Goal: Task Accomplishment & Management: Manage account settings

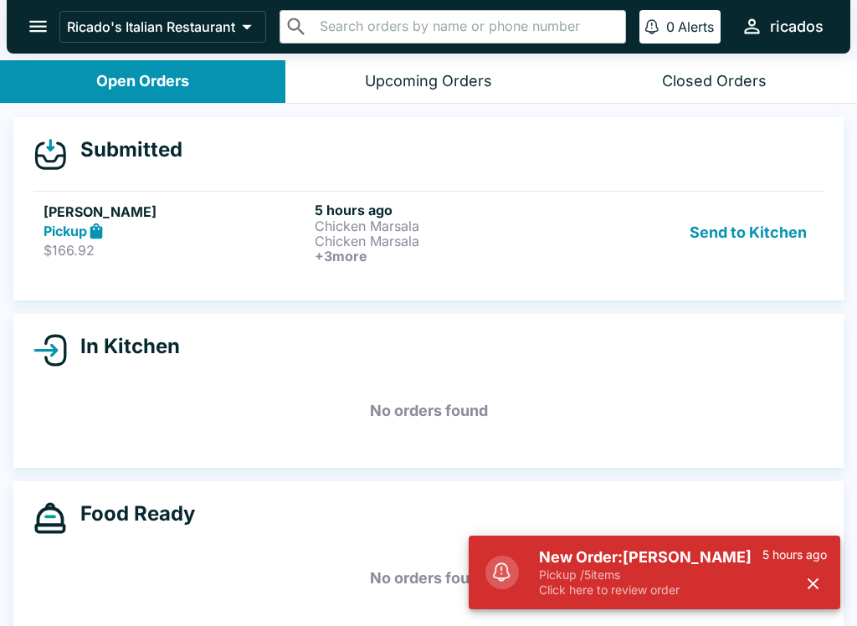
click at [756, 229] on button "Send to Kitchen" at bounding box center [748, 233] width 131 height 62
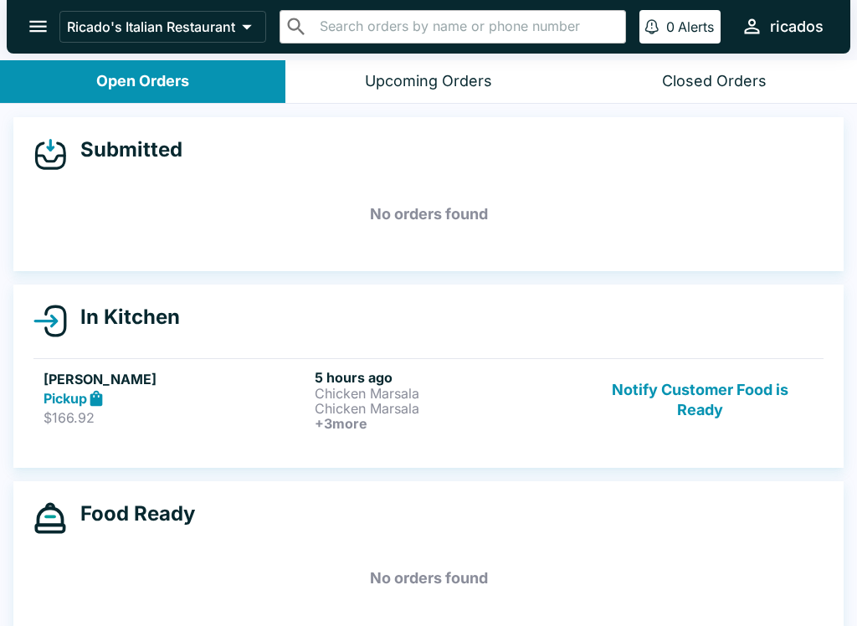
click at [38, 15] on icon "open drawer" at bounding box center [38, 26] width 23 height 23
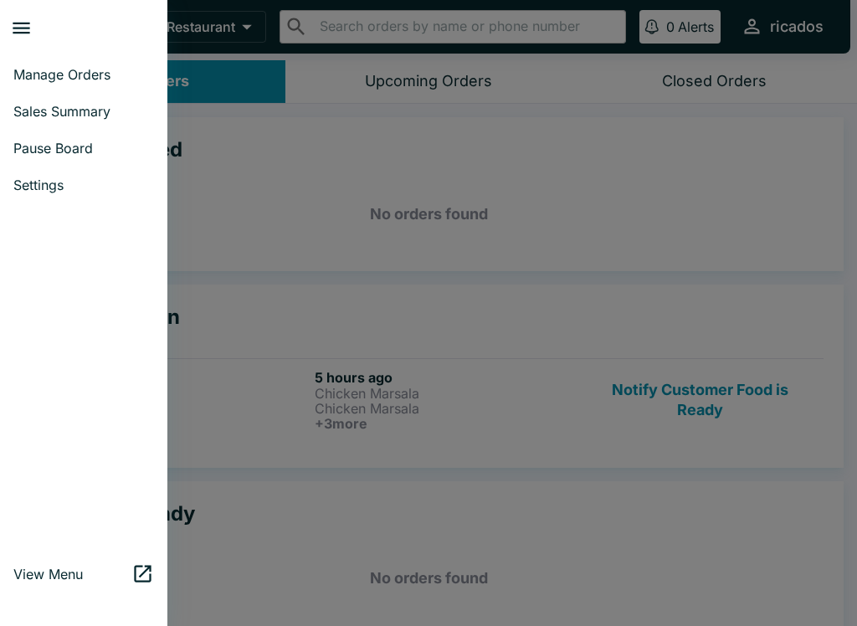
click at [128, 78] on span "Manage Orders" at bounding box center [83, 74] width 141 height 17
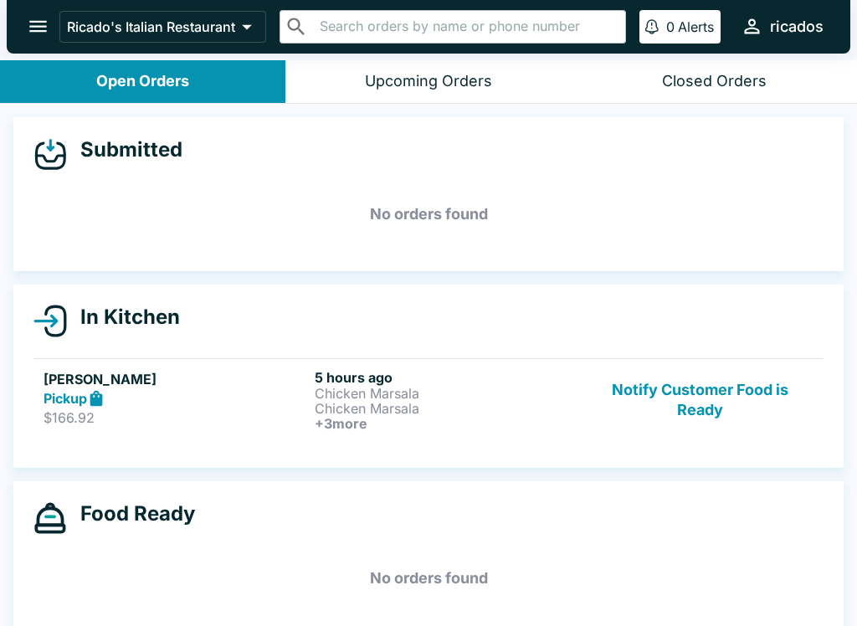
click at [39, 21] on icon "open drawer" at bounding box center [38, 26] width 23 height 23
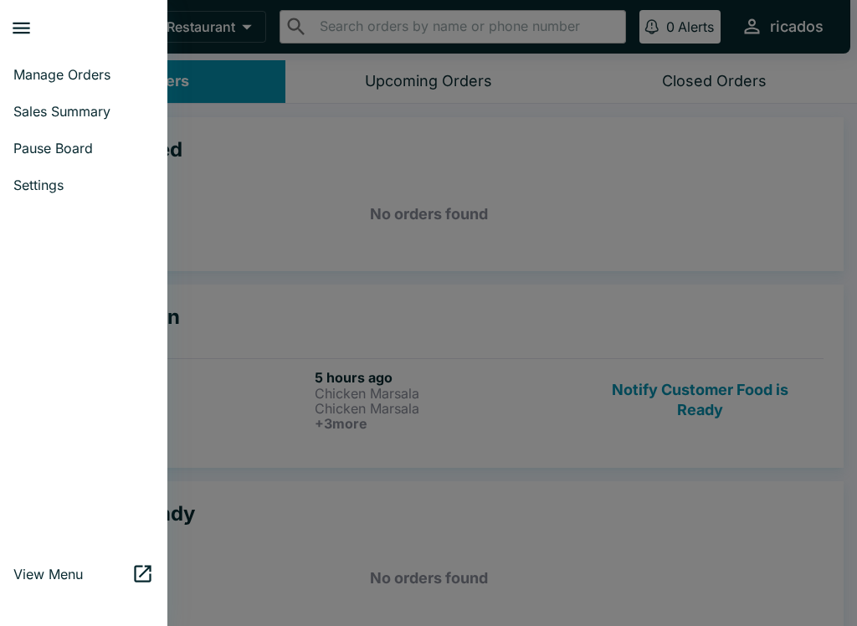
click at [111, 148] on span "Pause Board" at bounding box center [83, 148] width 141 height 17
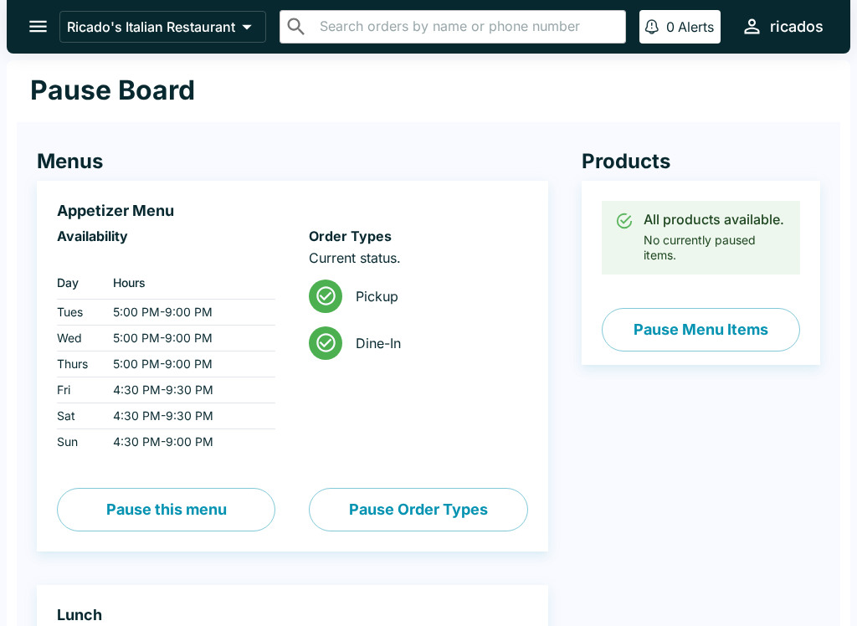
click at [239, 501] on button "Pause this menu" at bounding box center [166, 510] width 218 height 44
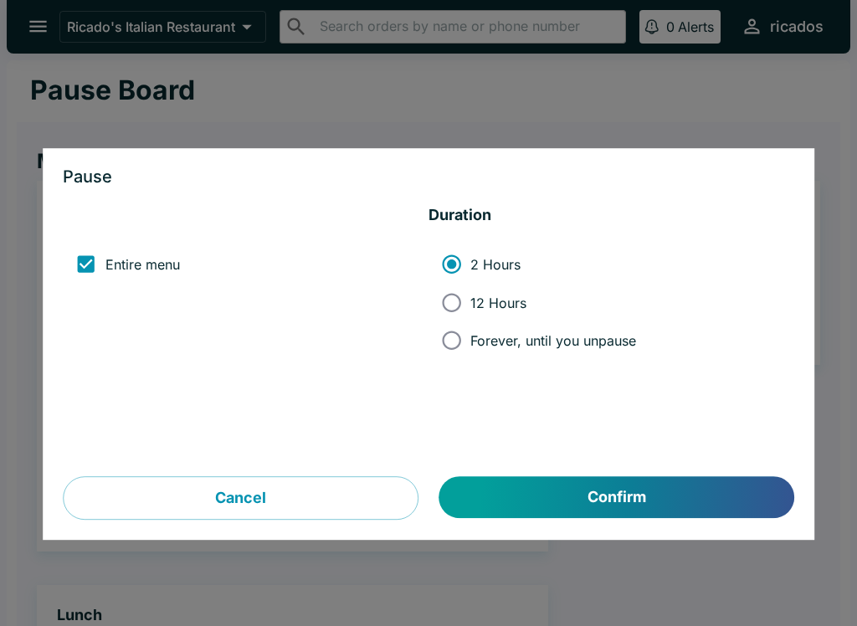
click at [449, 341] on input "Forever, until you unpause" at bounding box center [452, 340] width 38 height 38
radio input "true"
click at [582, 486] on button "Confirm" at bounding box center [616, 498] width 355 height 42
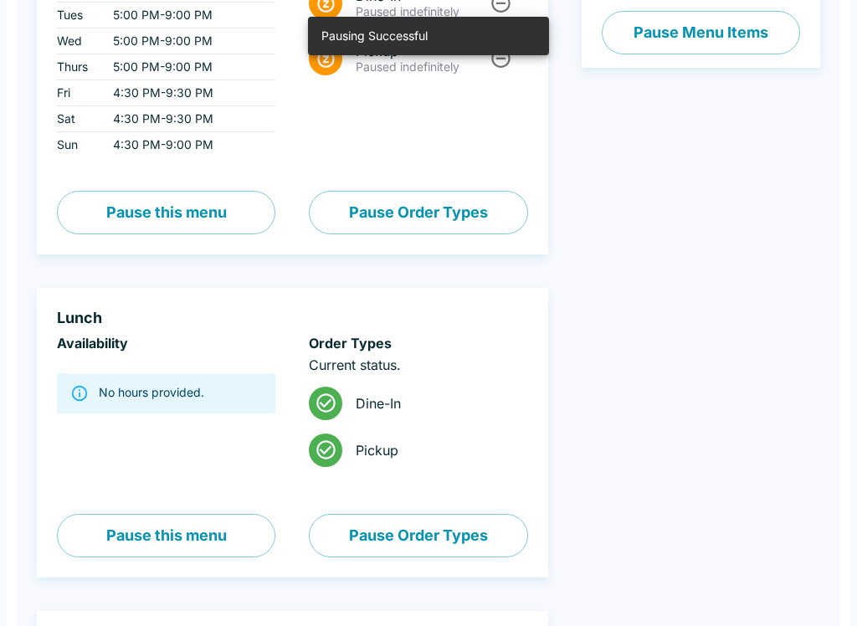
scroll to position [310, 0]
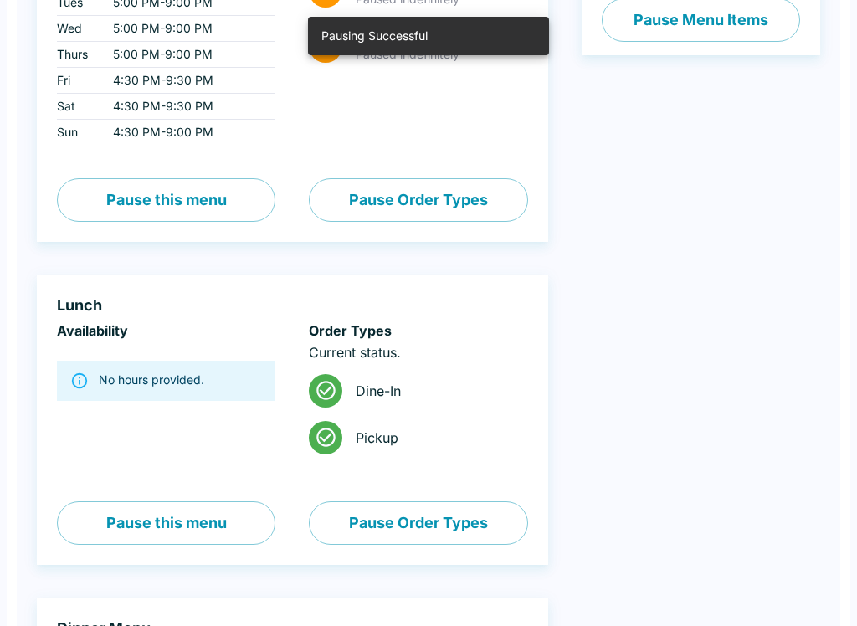
click at [208, 521] on button "Pause this menu" at bounding box center [166, 523] width 218 height 44
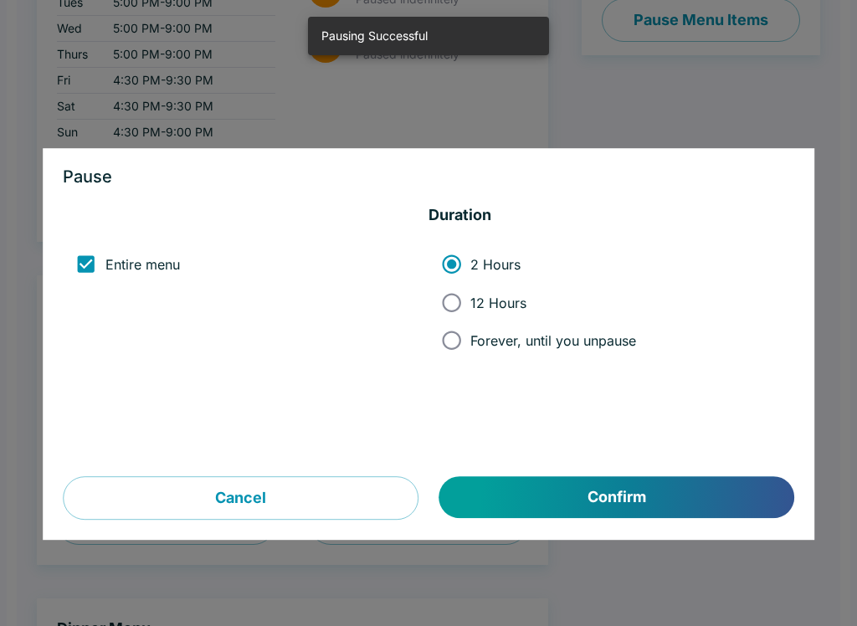
click at [576, 501] on button "Confirm" at bounding box center [616, 498] width 355 height 42
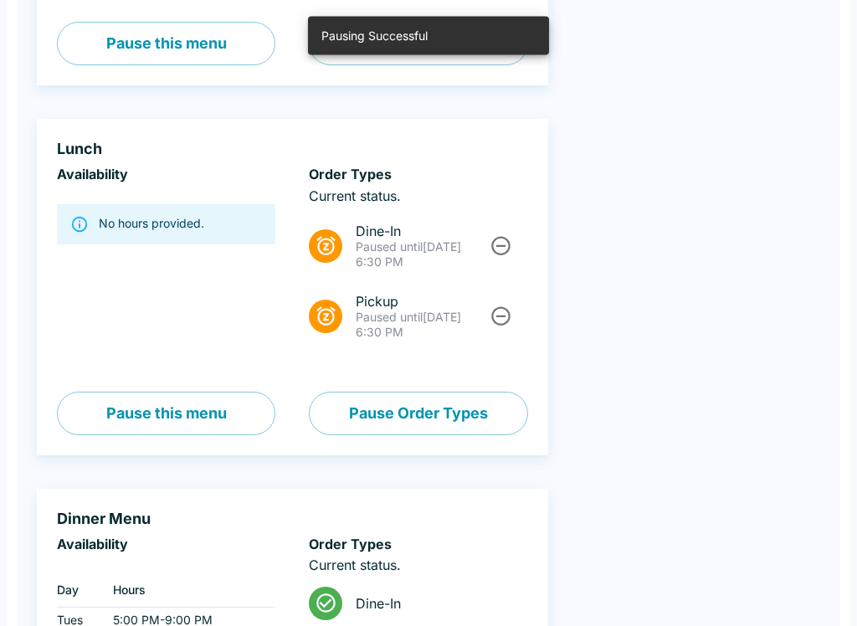
scroll to position [471, 0]
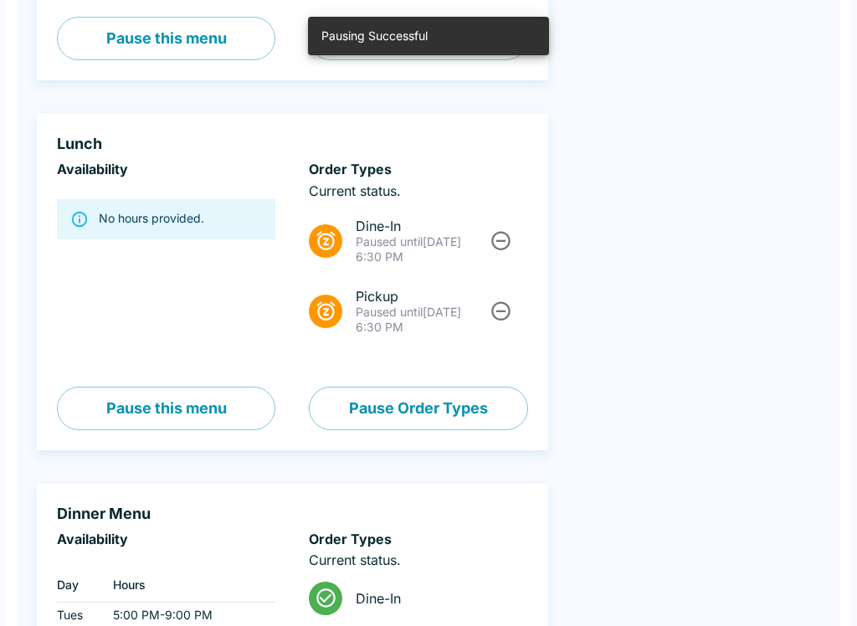
click at [241, 403] on button "Pause this menu" at bounding box center [166, 409] width 218 height 44
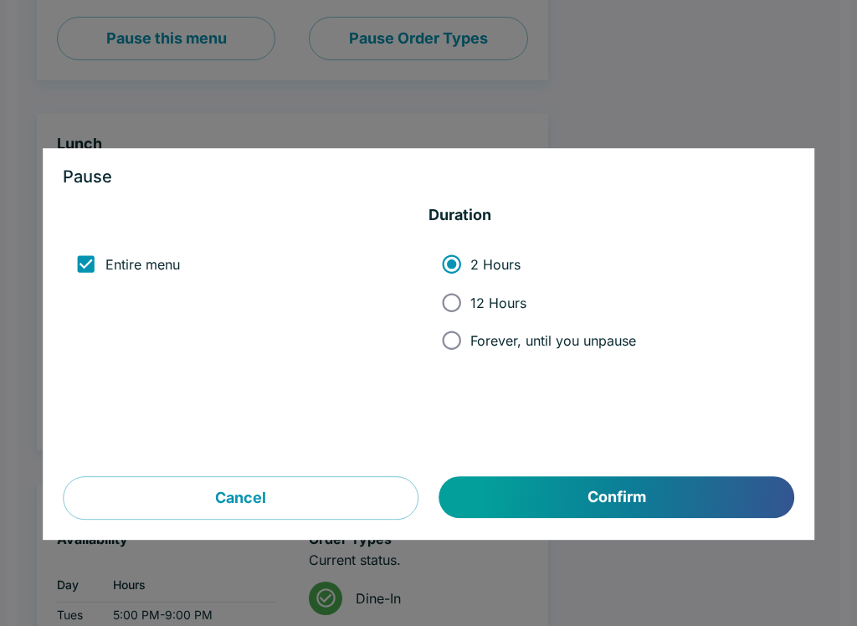
click at [462, 351] on input "Forever, until you unpause" at bounding box center [452, 340] width 38 height 38
radio input "true"
click at [560, 496] on button "Confirm" at bounding box center [616, 498] width 355 height 42
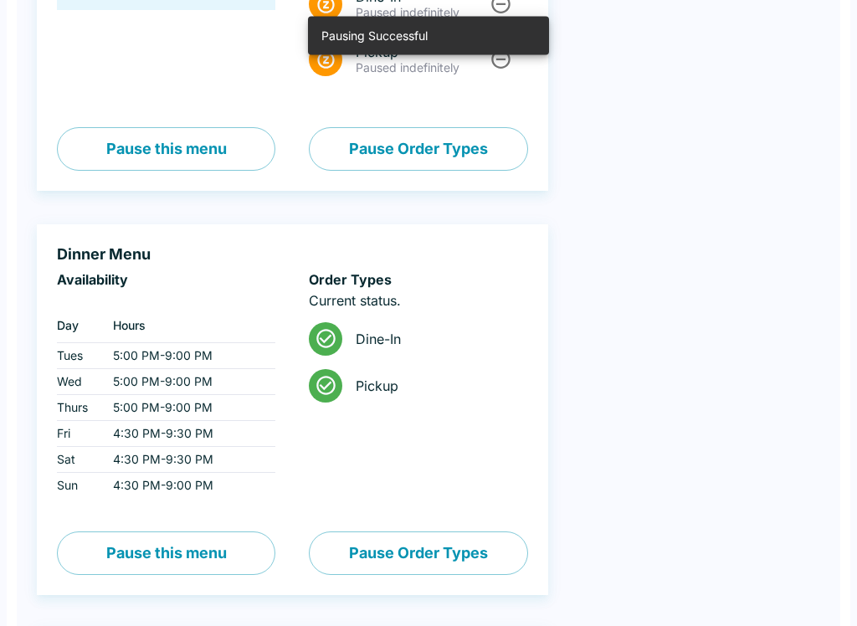
scroll to position [753, 0]
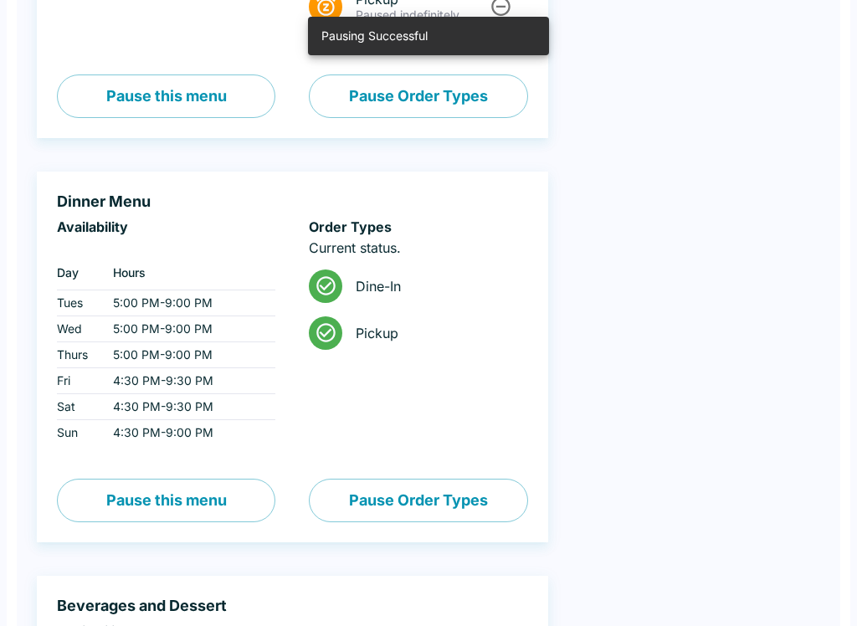
click at [222, 497] on button "Pause this menu" at bounding box center [166, 501] width 218 height 44
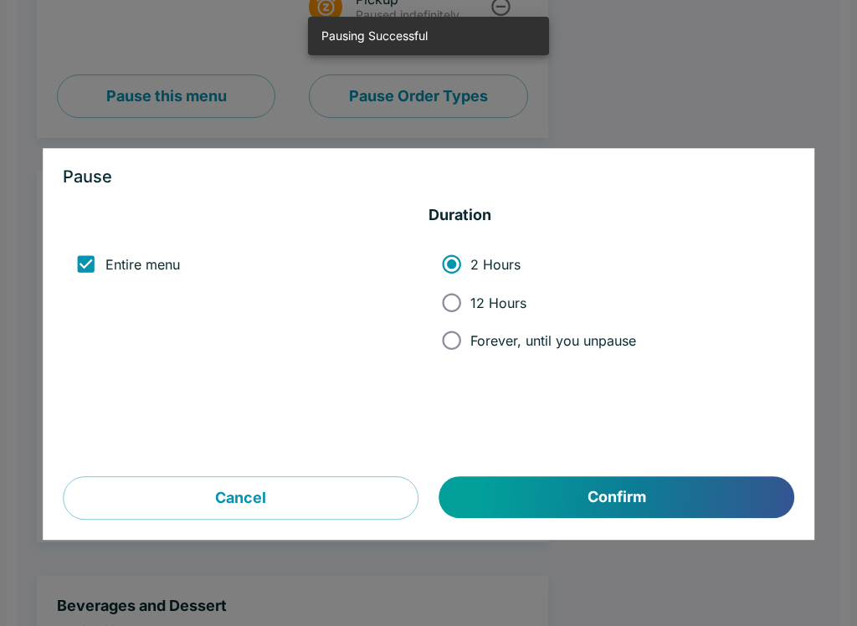
click at [458, 347] on input "Forever, until you unpause" at bounding box center [452, 340] width 38 height 38
radio input "true"
click at [583, 491] on button "Confirm" at bounding box center [616, 498] width 355 height 42
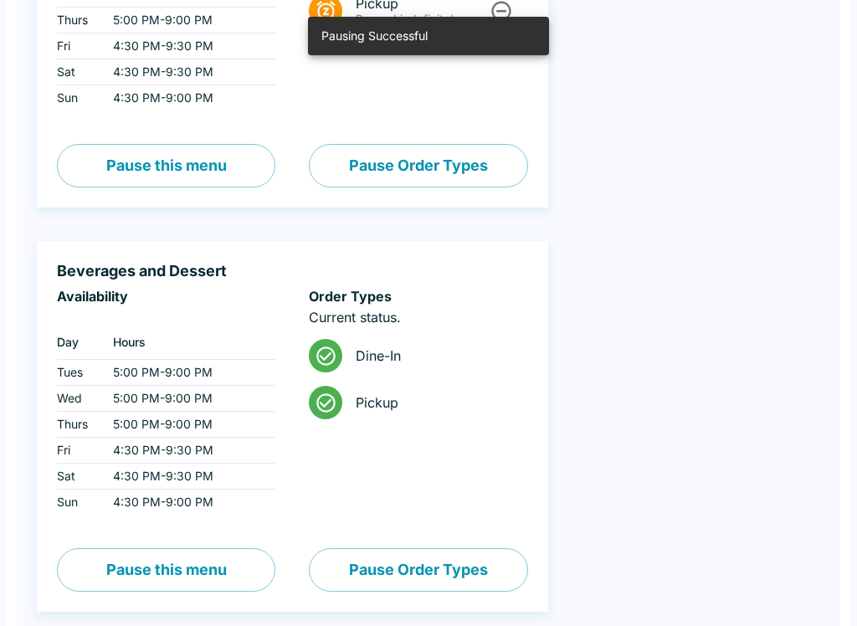
scroll to position [1116, 0]
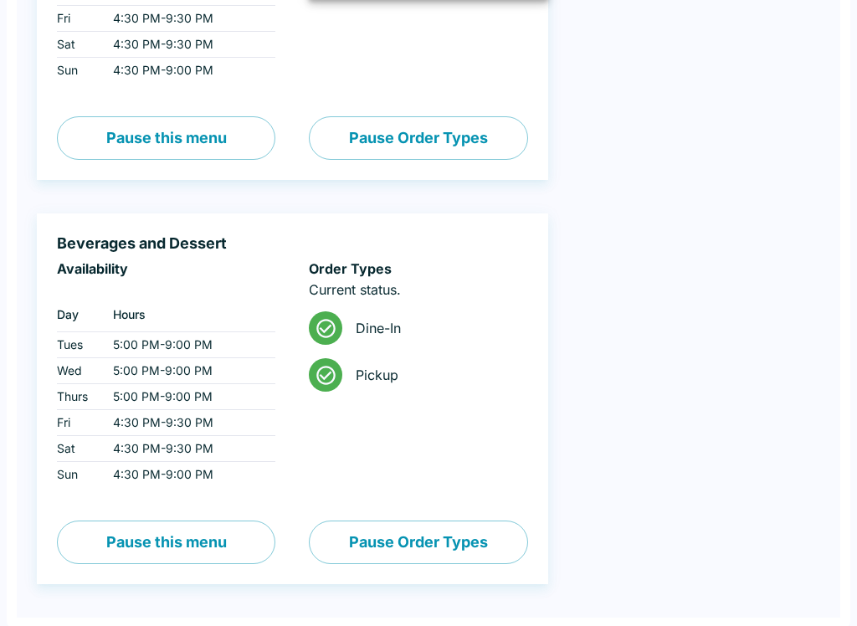
click at [218, 539] on button "Pause this menu" at bounding box center [166, 543] width 218 height 44
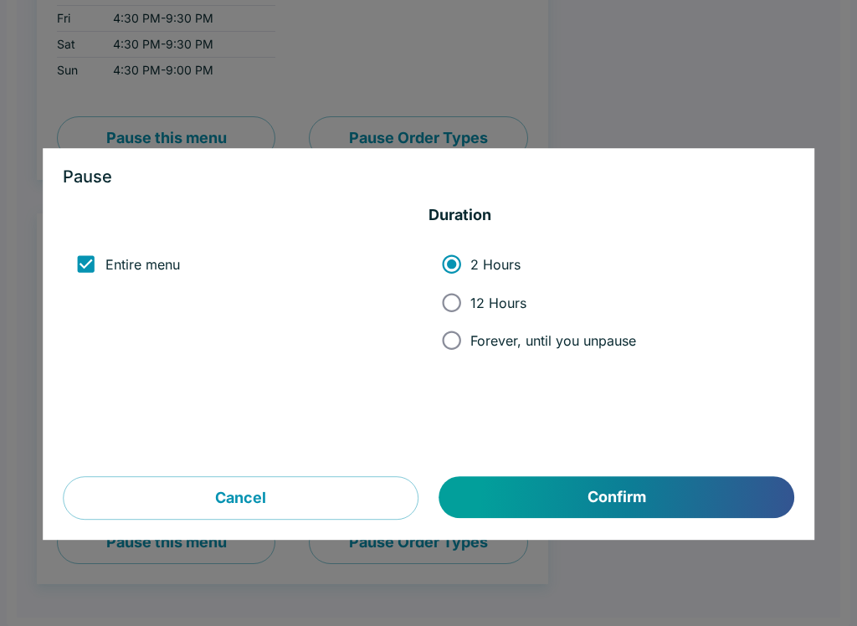
click at [481, 339] on span "Forever, until you unpause" at bounding box center [553, 340] width 166 height 17
click at [470, 339] on input "Forever, until you unpause" at bounding box center [452, 340] width 38 height 38
radio input "true"
click at [581, 489] on button "Confirm" at bounding box center [616, 498] width 355 height 42
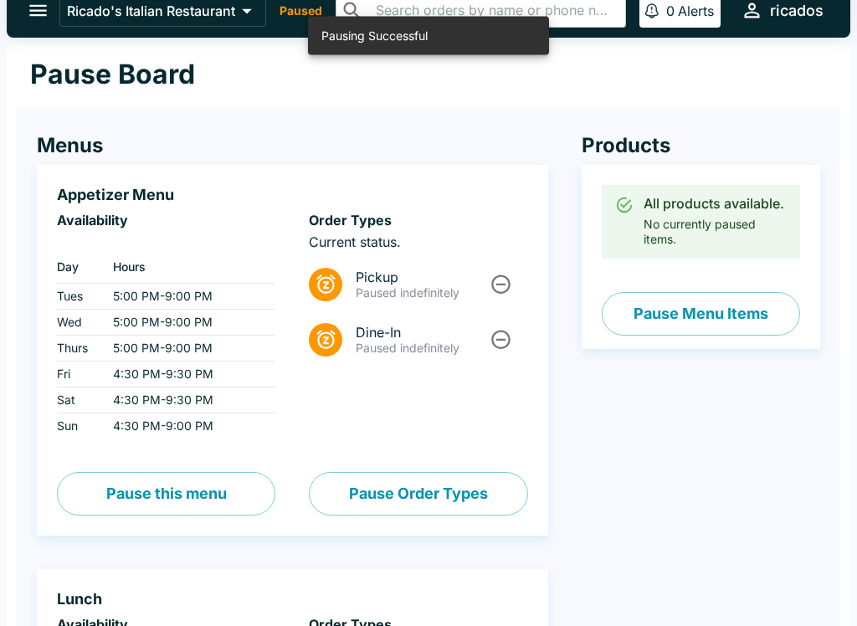
scroll to position [0, 0]
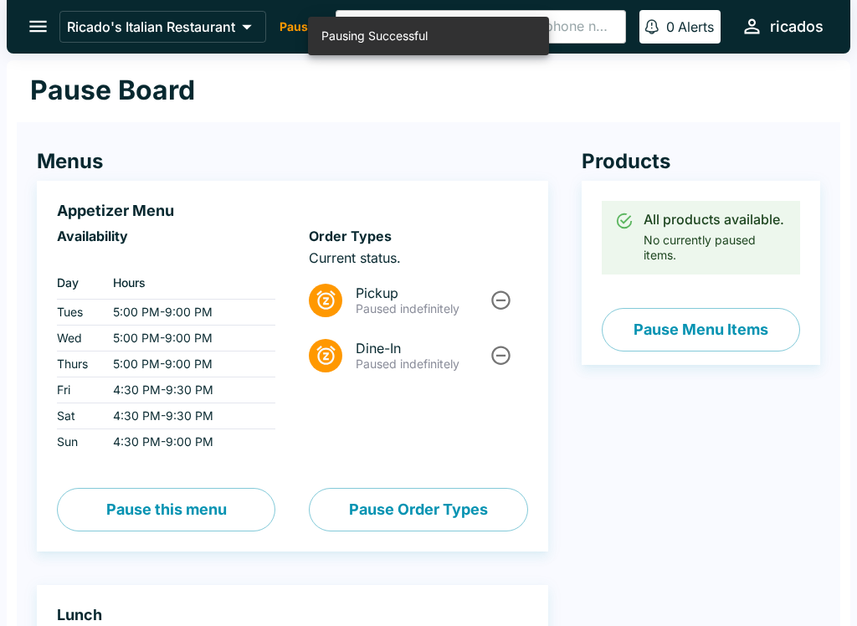
click at [50, 32] on button "open drawer" at bounding box center [38, 26] width 43 height 43
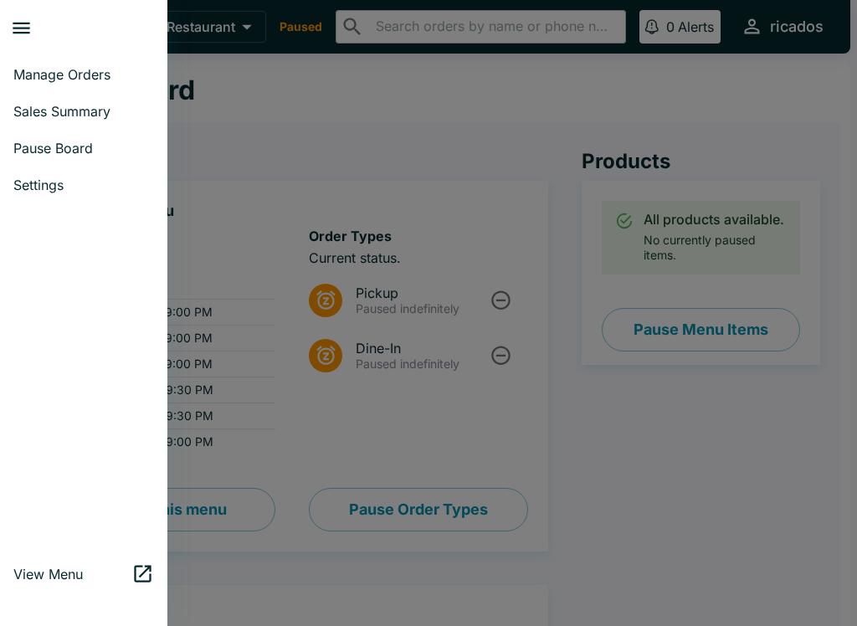
click at [117, 69] on span "Manage Orders" at bounding box center [83, 74] width 141 height 17
